Goal: Task Accomplishment & Management: Manage account settings

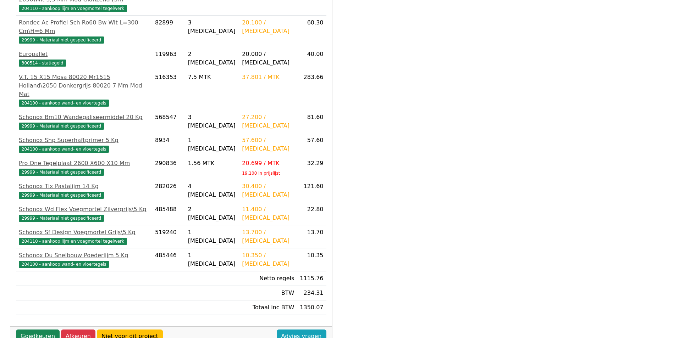
scroll to position [219, 0]
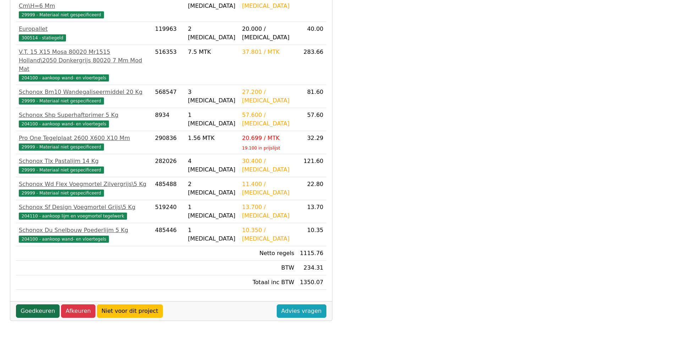
click at [35, 311] on link "Goedkeuren" at bounding box center [38, 311] width 44 height 13
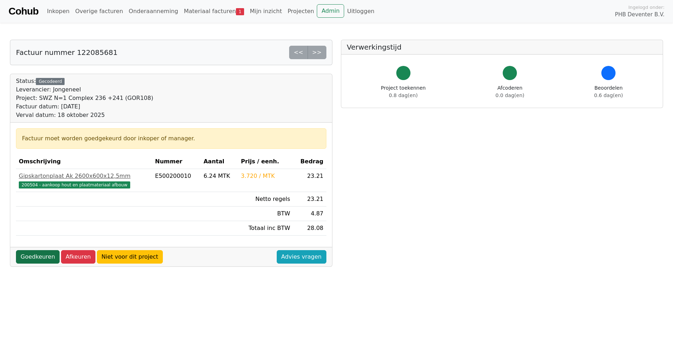
click at [33, 255] on link "Goedkeuren" at bounding box center [38, 256] width 44 height 13
